Goal: Information Seeking & Learning: Stay updated

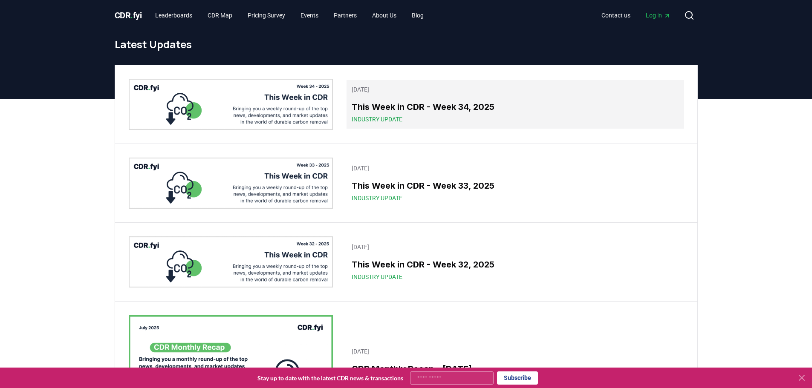
click at [394, 101] on h3 "This Week in CDR - Week 34, 2025" at bounding box center [514, 107] width 326 height 13
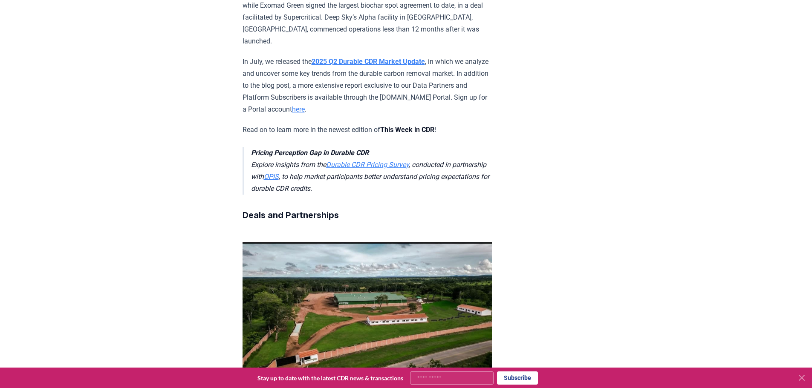
scroll to position [426, 0]
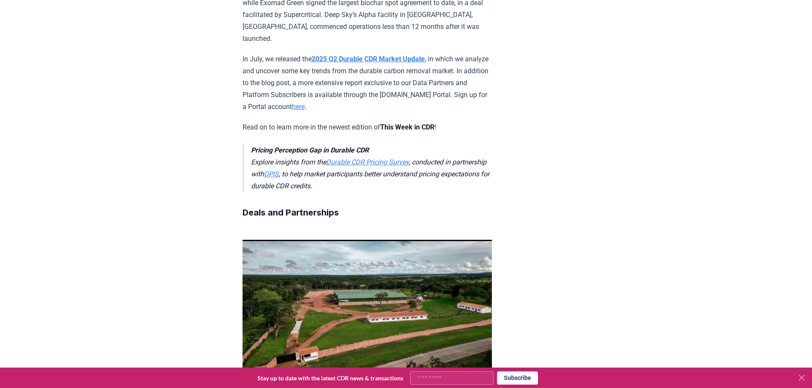
drag, startPoint x: 309, startPoint y: 253, endPoint x: 363, endPoint y: 256, distance: 53.3
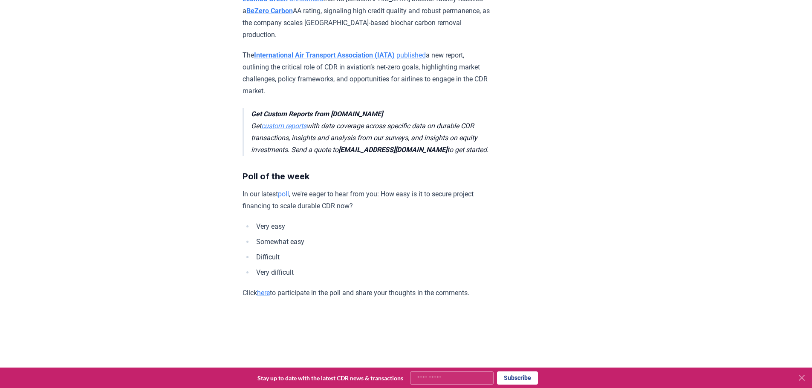
scroll to position [1915, 0]
